Goal: Task Accomplishment & Management: Use online tool/utility

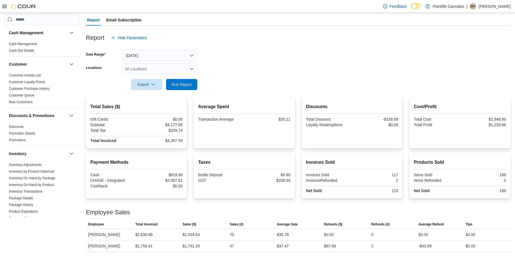
scroll to position [236, 0]
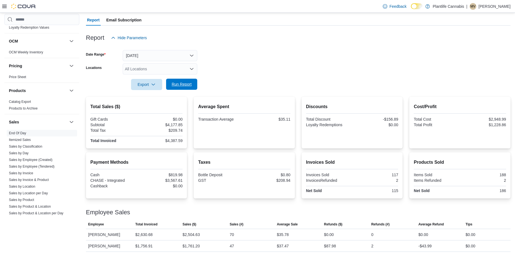
click at [188, 83] on span "Run Report" at bounding box center [182, 84] width 20 height 6
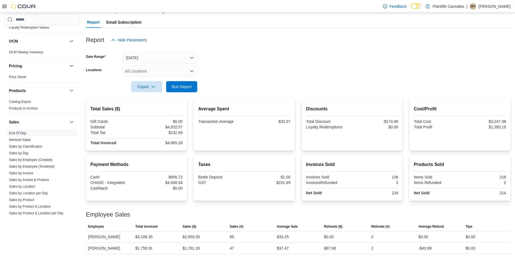
scroll to position [49, 0]
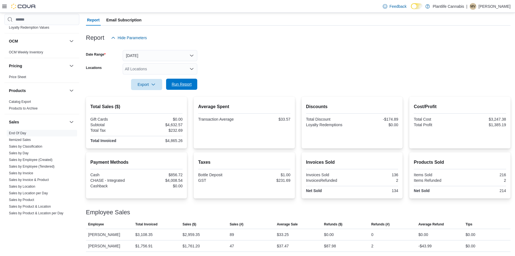
click at [178, 83] on span "Run Report" at bounding box center [182, 84] width 20 height 6
click at [179, 86] on span "Run Report" at bounding box center [182, 84] width 20 height 6
click at [178, 83] on span "Run Report" at bounding box center [182, 84] width 20 height 6
click at [180, 76] on div at bounding box center [298, 77] width 424 height 4
click at [180, 78] on div at bounding box center [298, 77] width 424 height 4
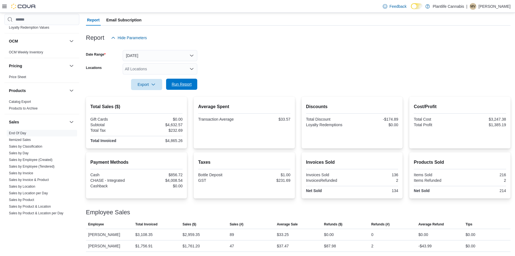
click at [182, 82] on span "Run Report" at bounding box center [182, 84] width 20 height 6
click at [140, 87] on span "Export" at bounding box center [146, 84] width 24 height 11
click at [147, 105] on span "Export to Pdf" at bounding box center [146, 107] width 25 height 4
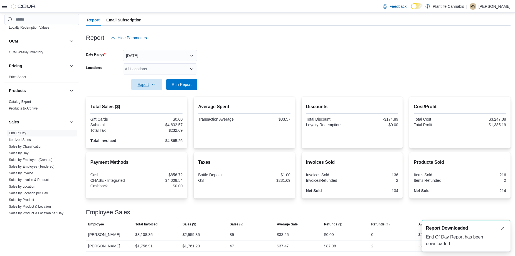
scroll to position [0, 0]
click at [150, 52] on button "[DATE]" at bounding box center [160, 55] width 75 height 11
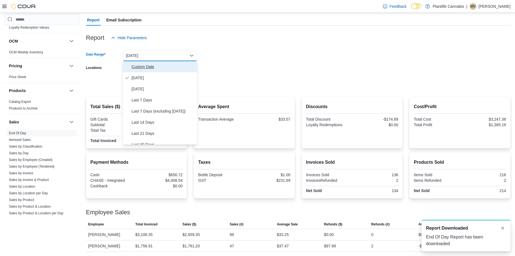
click at [145, 64] on span "Custom Date" at bounding box center [163, 66] width 63 height 7
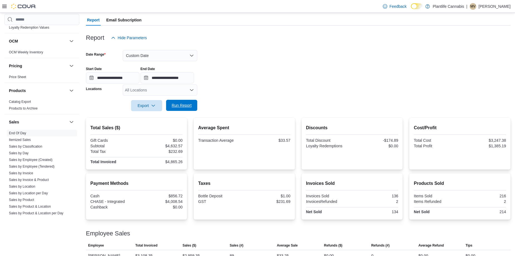
click at [185, 107] on span "Run Report" at bounding box center [182, 106] width 20 height 6
